Goal: Navigation & Orientation: Find specific page/section

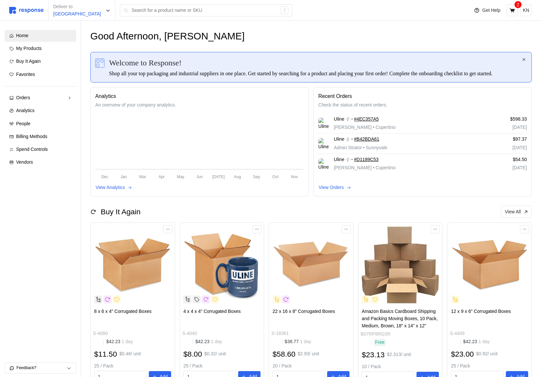
scroll to position [78, 0]
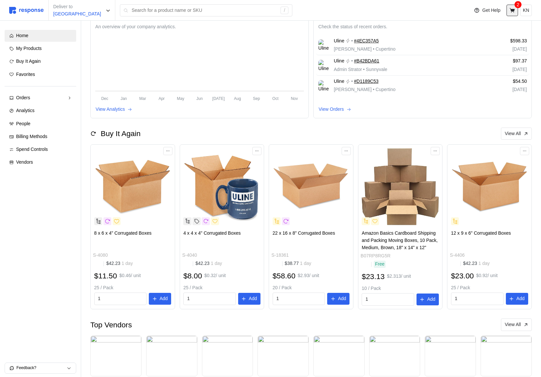
click at [514, 14] on button at bounding box center [513, 11] width 12 height 12
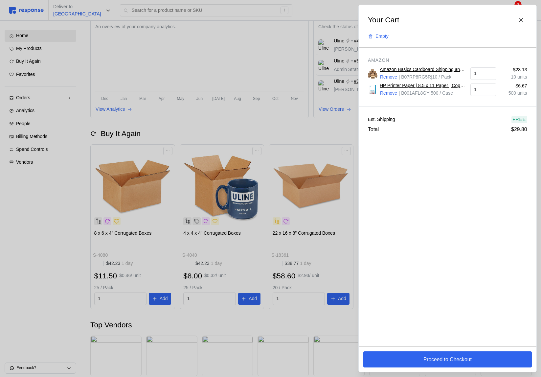
click at [236, 81] on div at bounding box center [270, 188] width 541 height 377
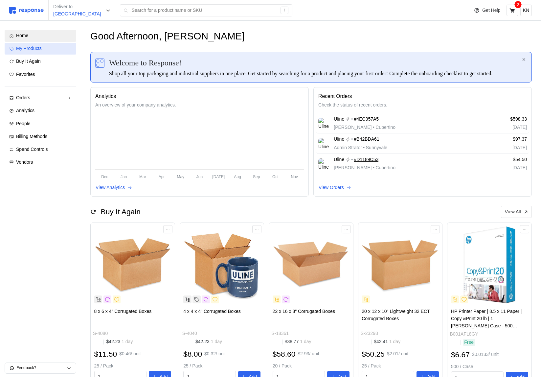
click at [58, 50] on div "My Products" at bounding box center [44, 48] width 56 height 7
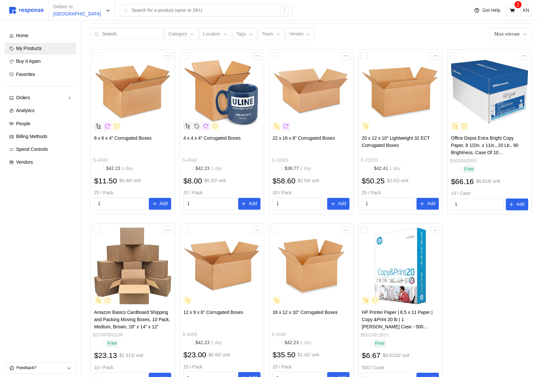
scroll to position [63, 0]
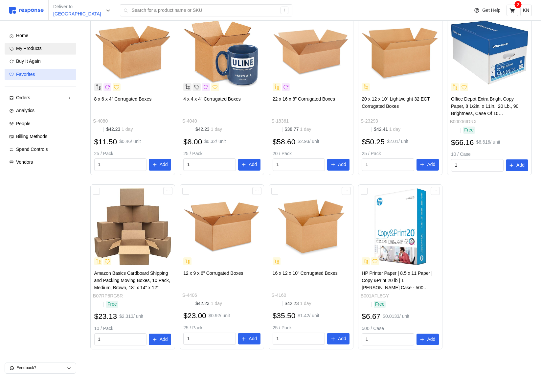
click at [30, 75] on span "Favorites" at bounding box center [25, 74] width 19 height 5
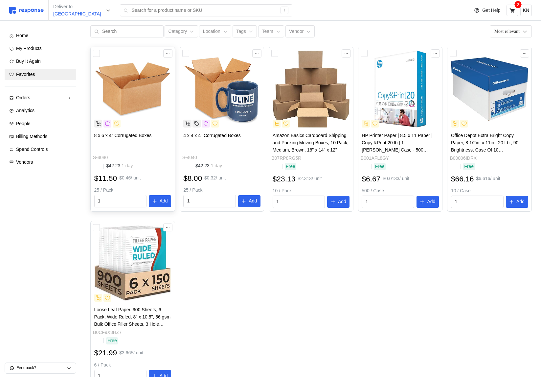
scroll to position [18, 0]
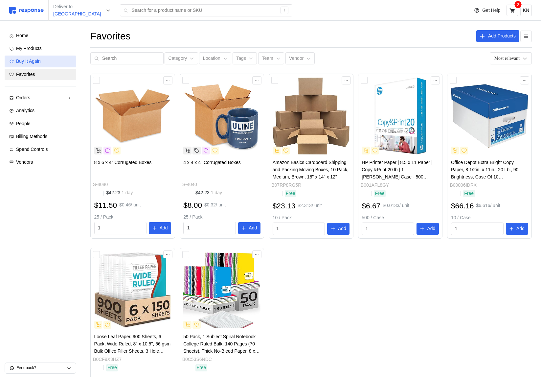
click at [49, 62] on div "Buy It Again" at bounding box center [44, 61] width 56 height 7
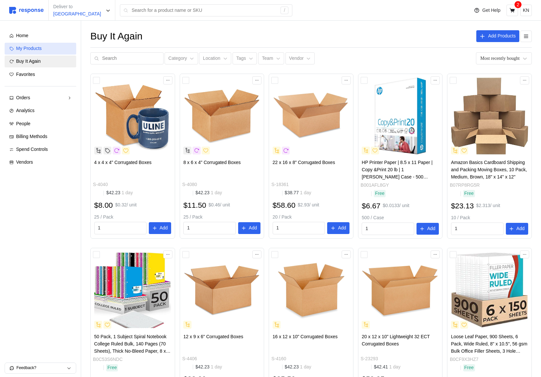
click at [42, 53] on link "My Products" at bounding box center [41, 49] width 72 height 12
